Goal: Answer question/provide support: Share knowledge or assist other users

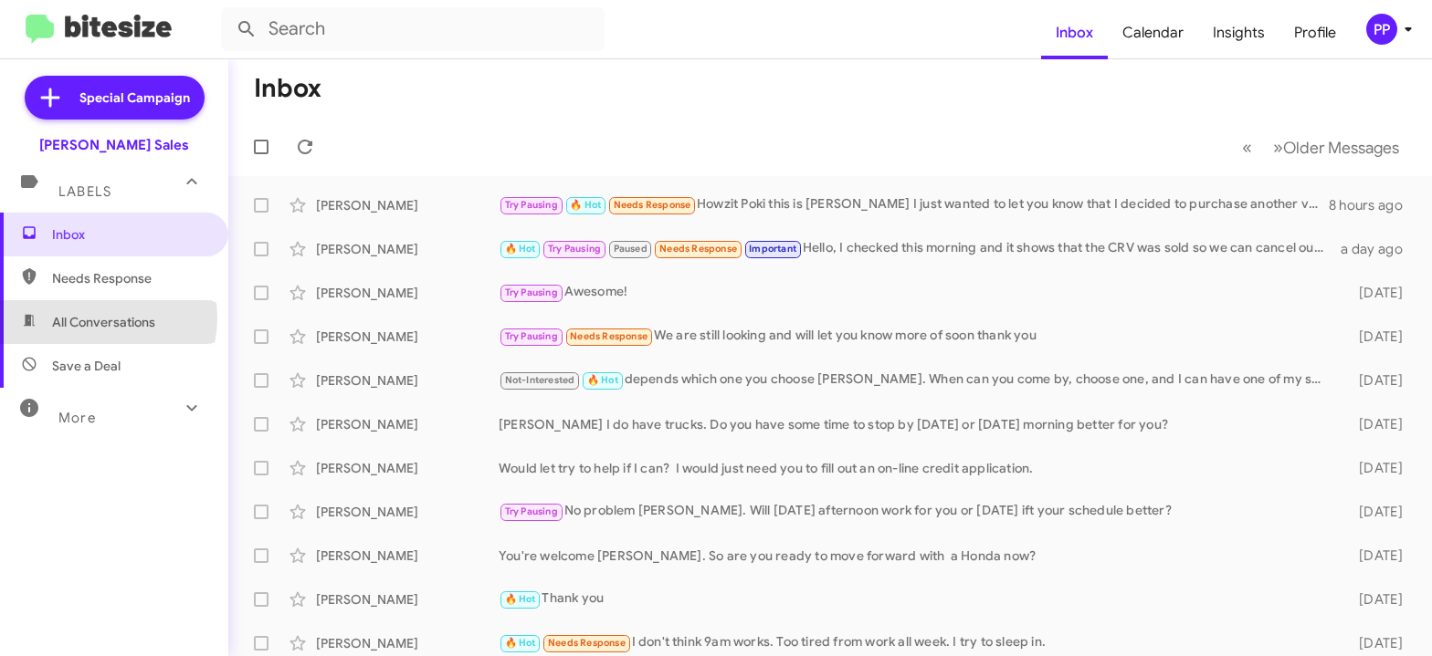
click at [97, 318] on span "All Conversations" at bounding box center [103, 322] width 103 height 18
type input "in:all-conversations"
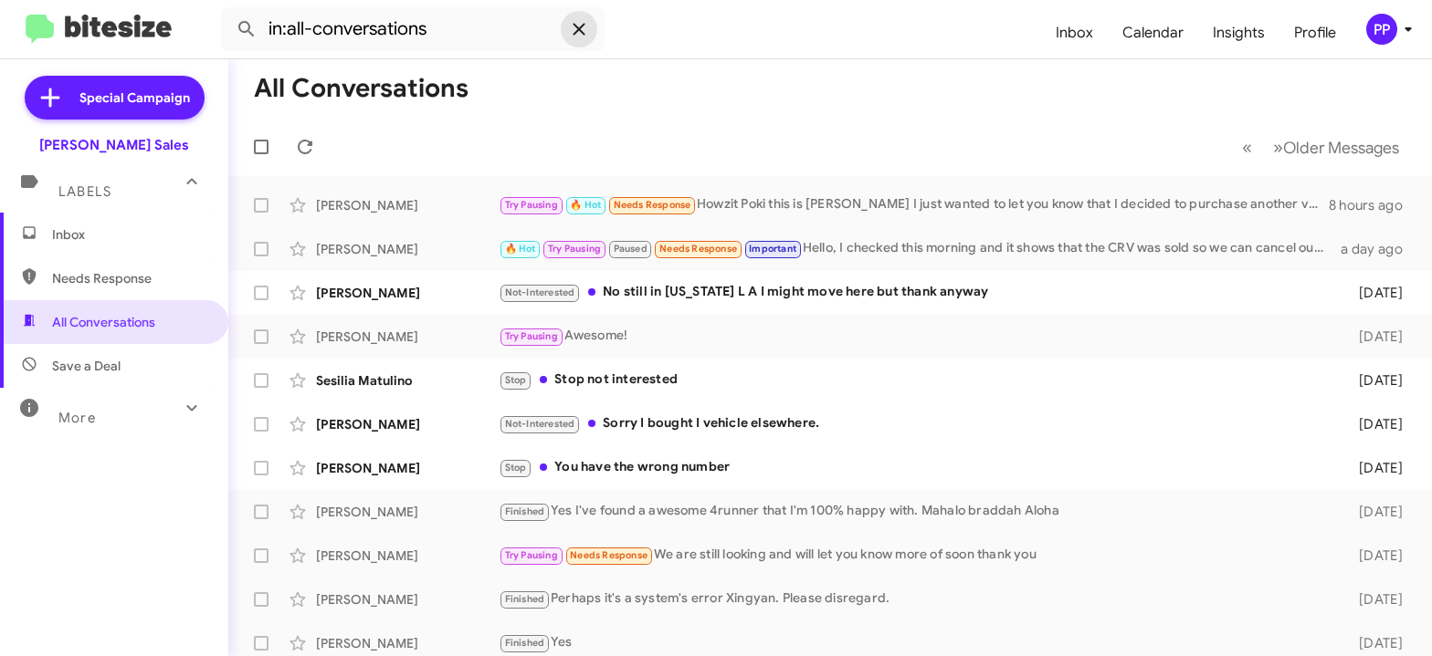
click at [575, 29] on icon at bounding box center [579, 29] width 22 height 22
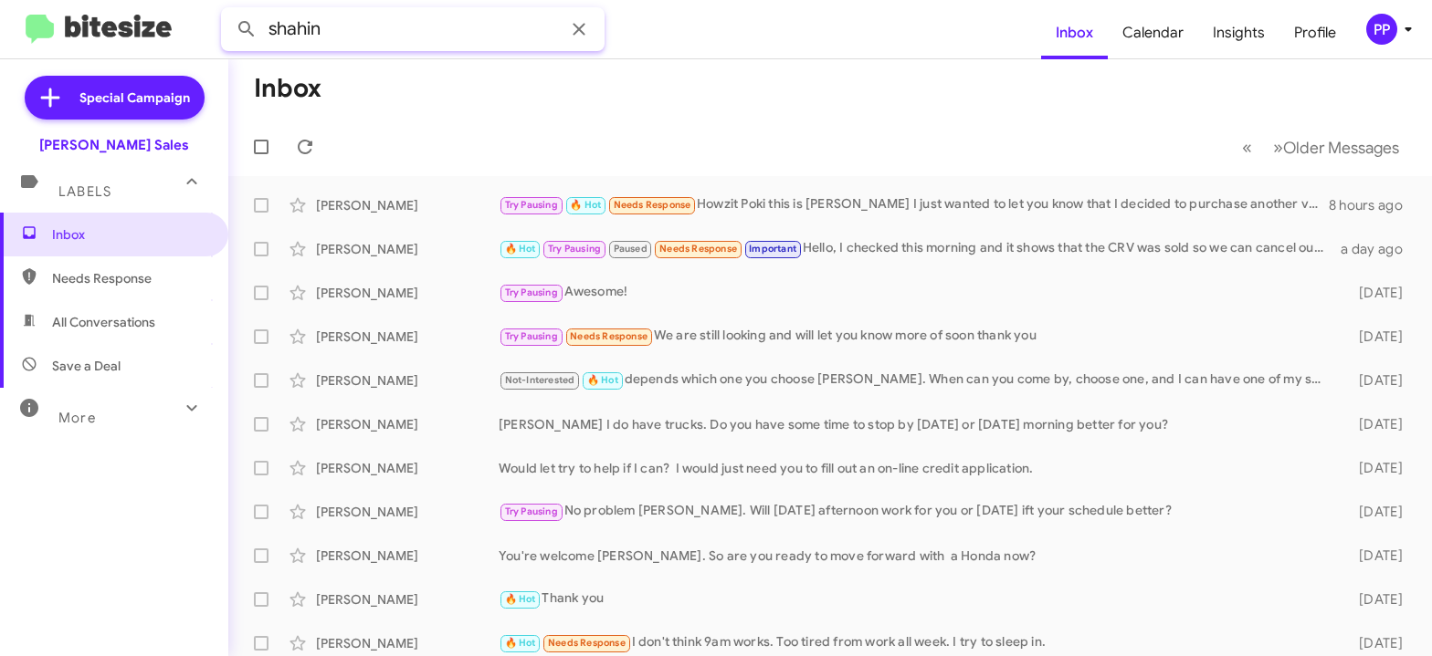
type input "shahin"
click at [228, 11] on button at bounding box center [246, 29] width 37 height 37
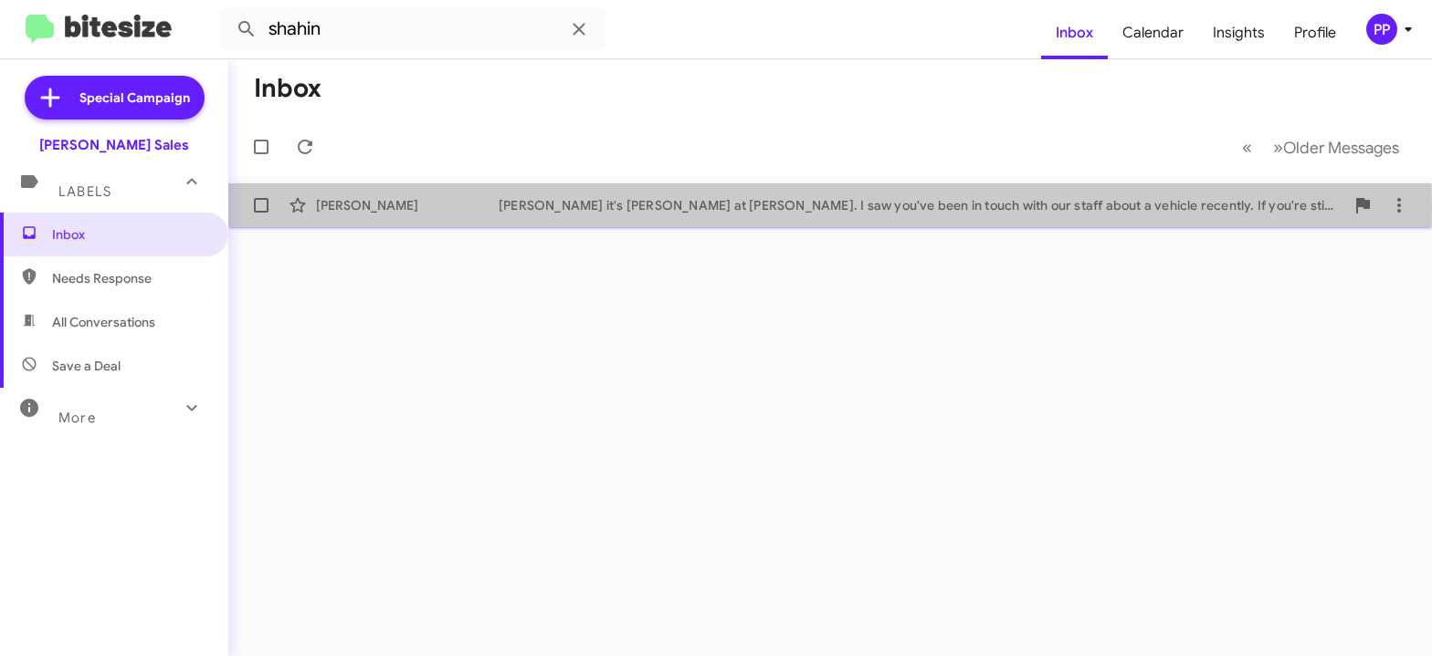
click at [541, 209] on div "Aloha Shahin it's Poki Pojas at Tony Honda. I saw you've been in touch with our…" at bounding box center [921, 205] width 845 height 18
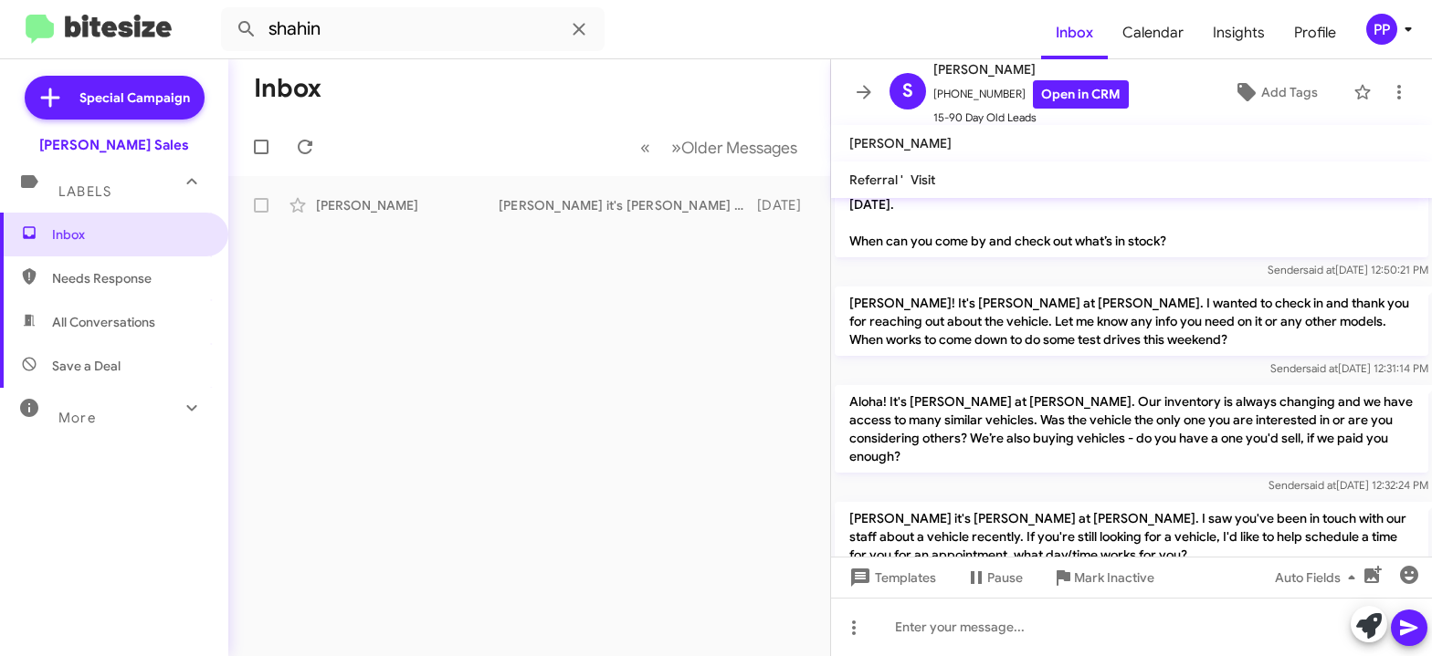
scroll to position [1625, 0]
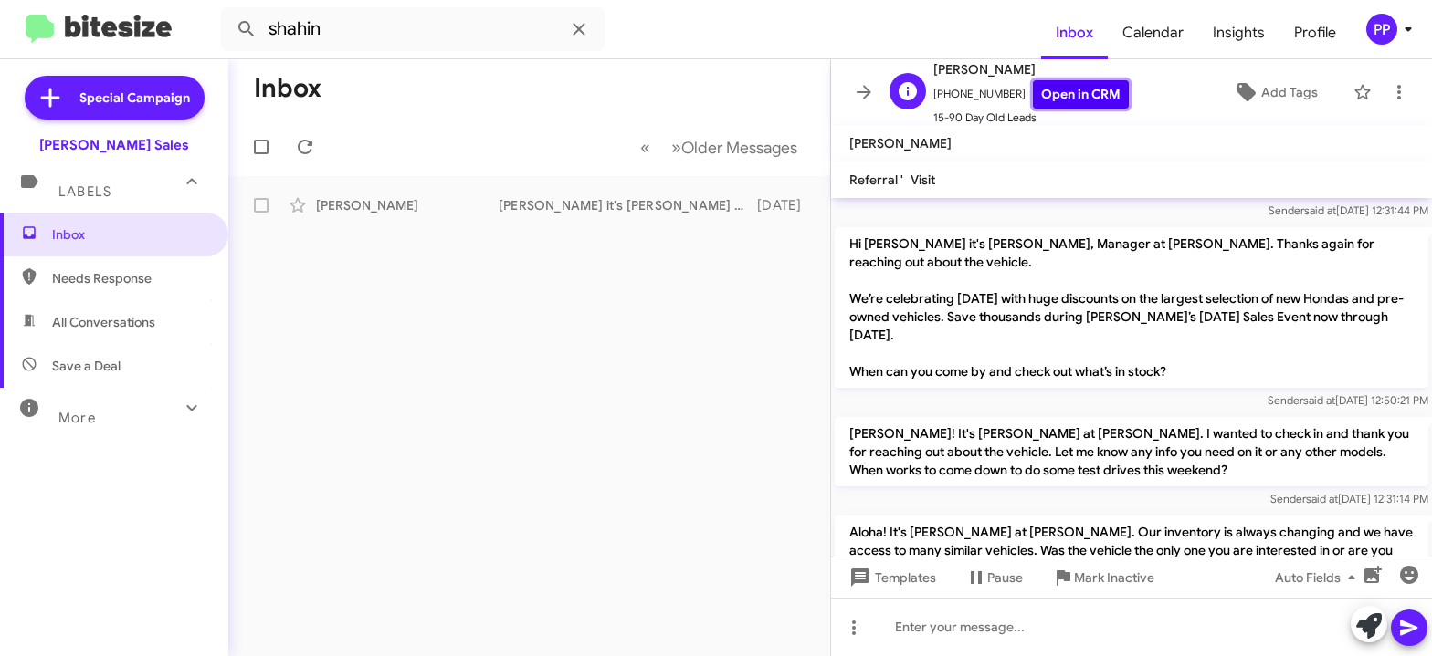
click at [1054, 97] on link "Open in CRM" at bounding box center [1081, 94] width 96 height 28
click at [581, 26] on icon at bounding box center [578, 29] width 12 height 12
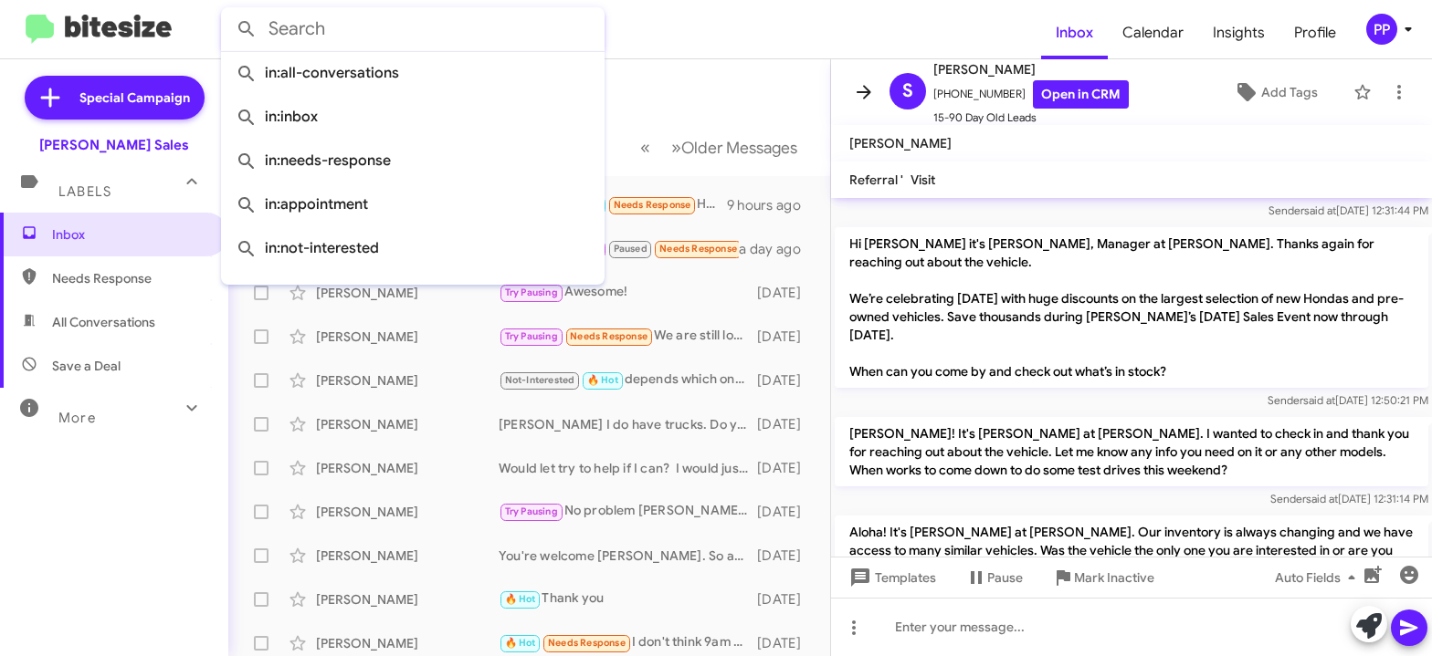
click at [861, 96] on icon at bounding box center [864, 92] width 22 height 22
